Goal: Find specific page/section: Locate a particular part of the current website

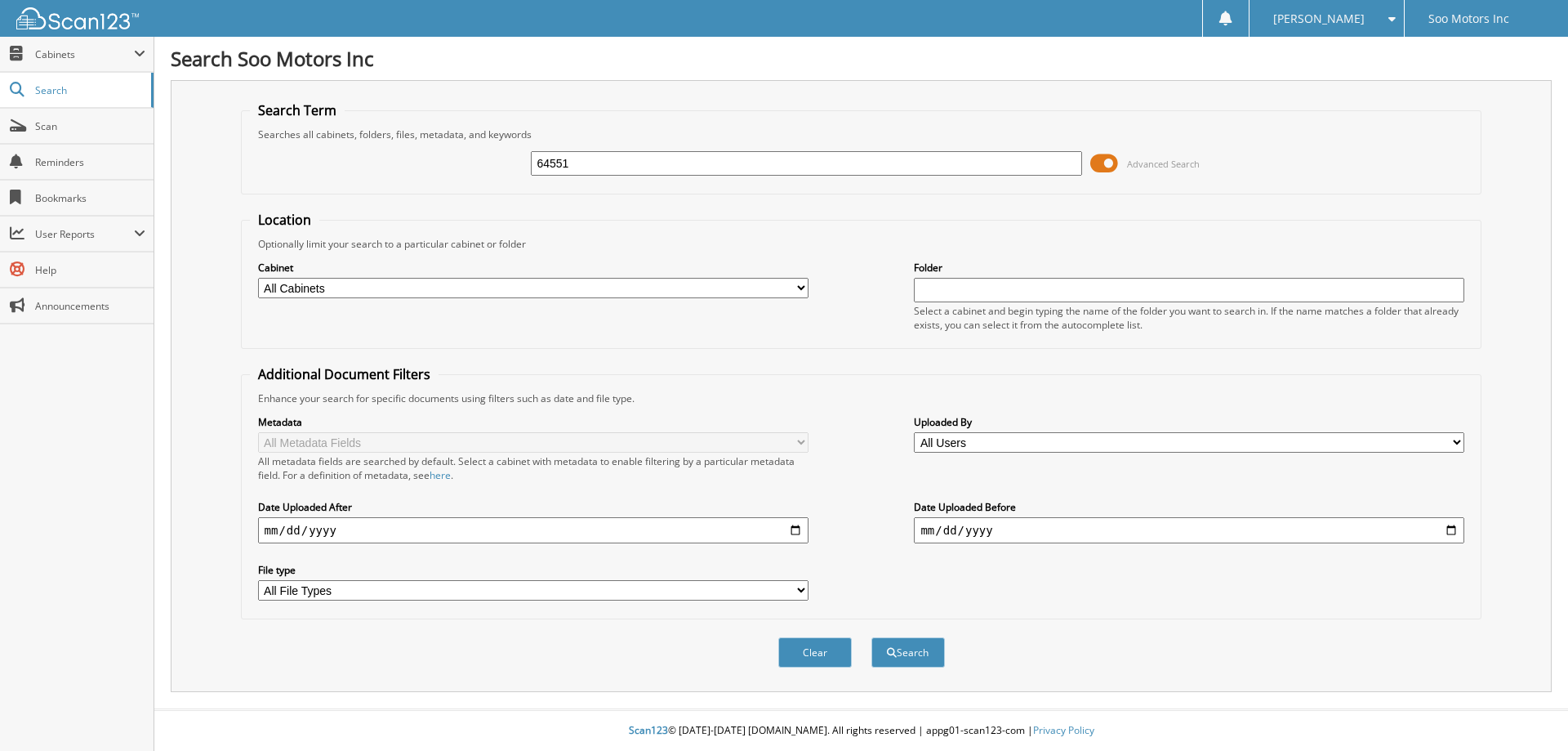
type input "64551"
click at [872, 637] on button "Search" at bounding box center [908, 652] width 73 height 30
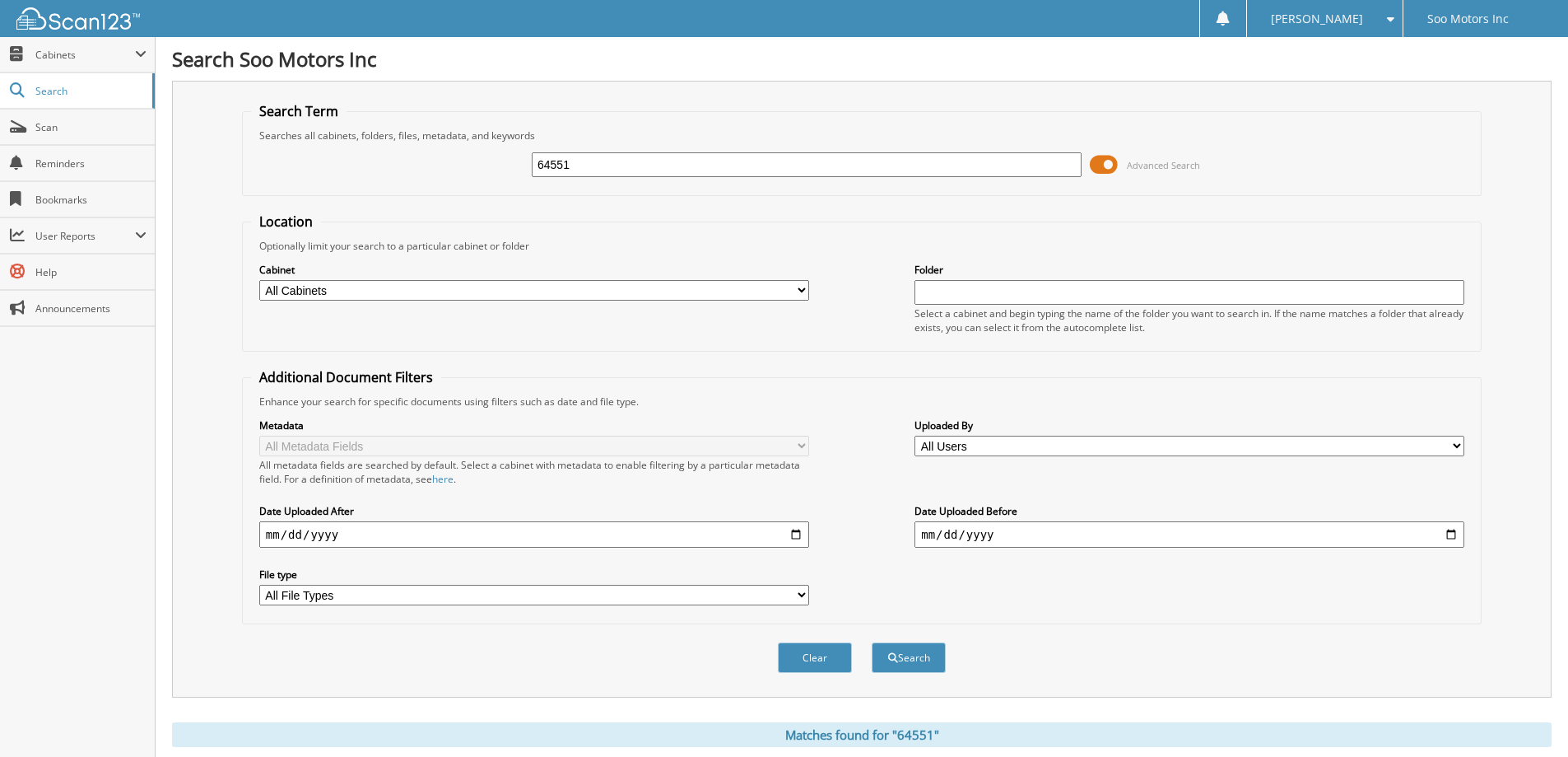
click at [1101, 167] on span at bounding box center [1103, 165] width 28 height 25
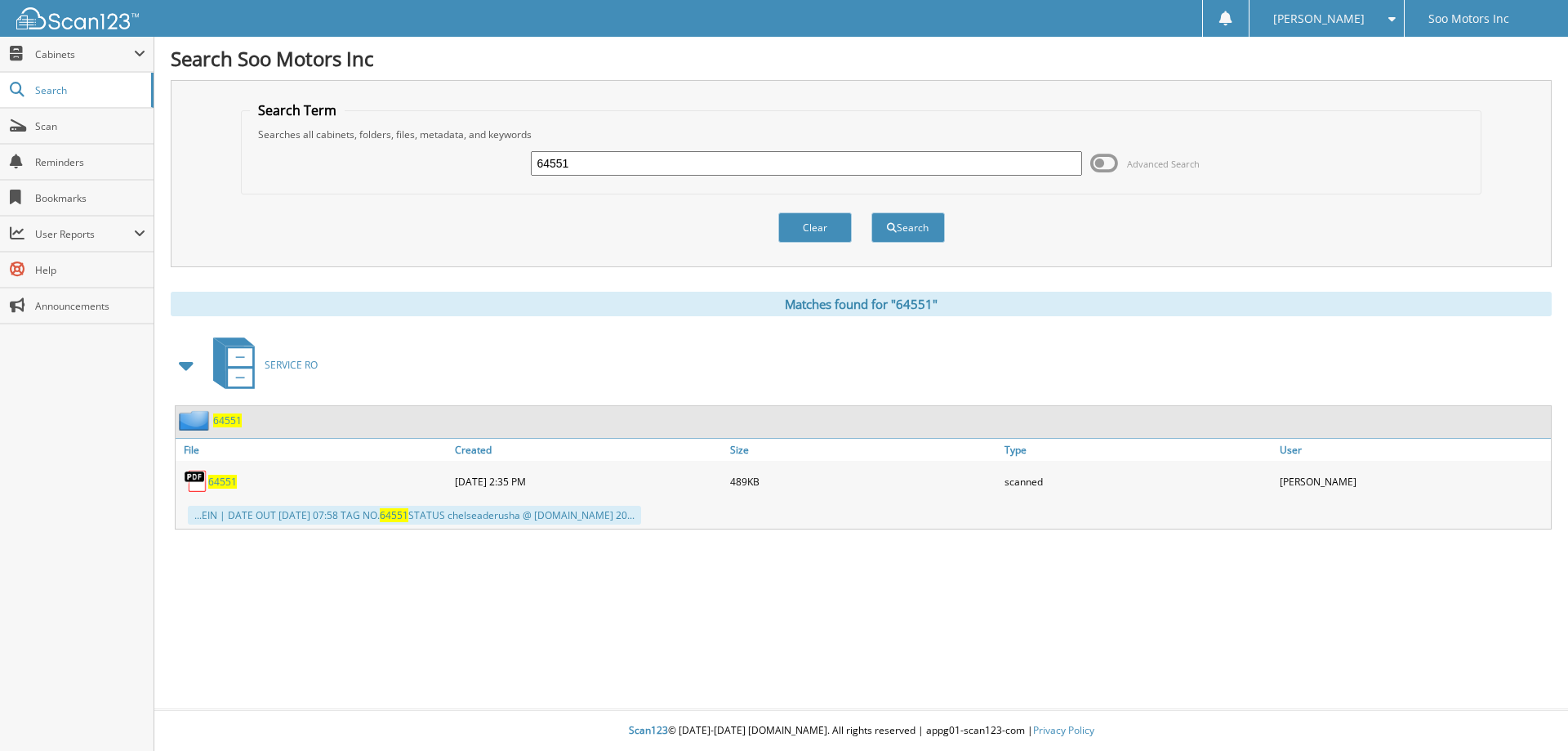
click at [222, 481] on span "64551" at bounding box center [223, 482] width 29 height 14
